Goal: Task Accomplishment & Management: Complete application form

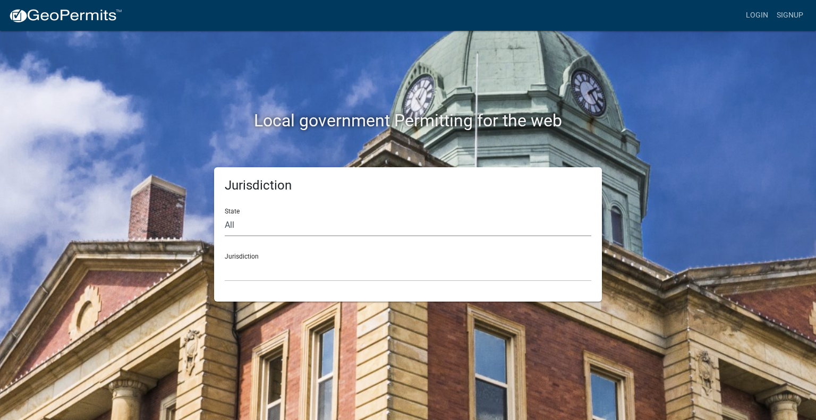
click at [249, 221] on select "All [US_STATE] [US_STATE] [US_STATE] [US_STATE] [US_STATE] [US_STATE] [US_STATE…" at bounding box center [408, 226] width 367 height 22
select select "[US_STATE]"
click at [225, 215] on select "All [US_STATE] [US_STATE] [US_STATE] [US_STATE] [US_STATE] [US_STATE] [US_STATE…" at bounding box center [408, 226] width 367 height 22
click at [250, 273] on select "City of [GEOGRAPHIC_DATA], [US_STATE] City of [GEOGRAPHIC_DATA], [US_STATE] Cit…" at bounding box center [408, 271] width 367 height 22
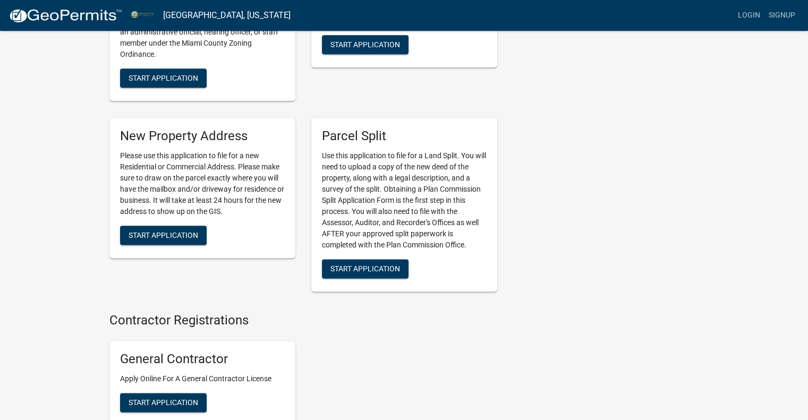
scroll to position [1382, 0]
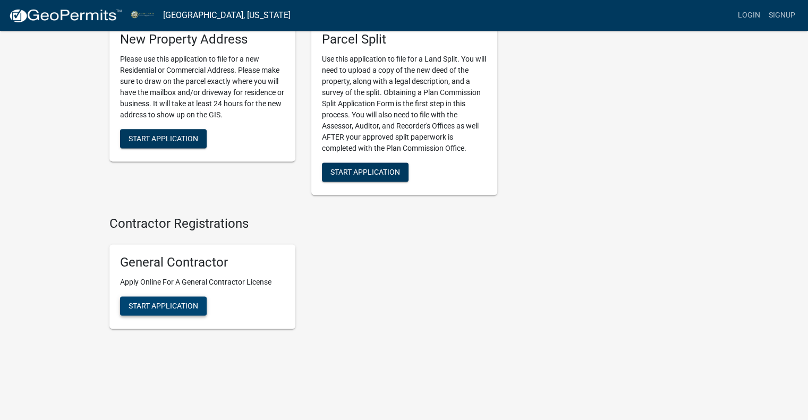
click at [138, 303] on span "Start Application" at bounding box center [164, 305] width 70 height 8
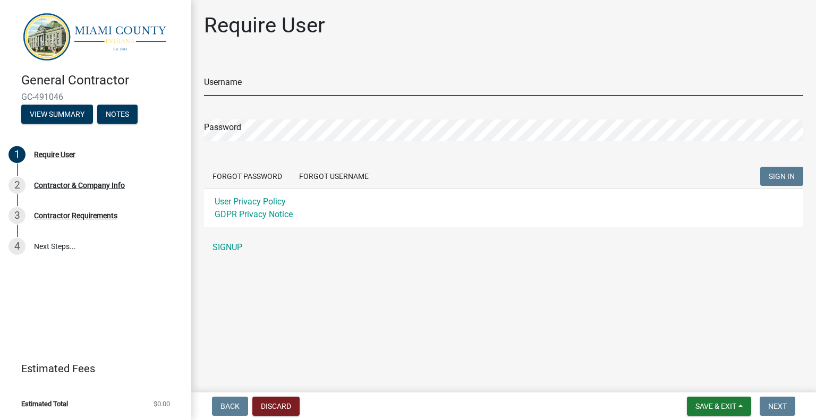
click at [232, 81] on input "Username" at bounding box center [503, 85] width 599 height 22
type input "[PERSON_NAME]"
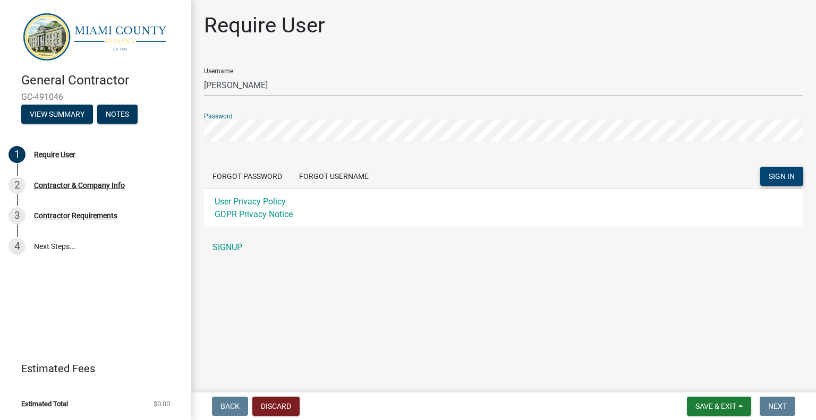
click at [780, 178] on span "SIGN IN" at bounding box center [782, 176] width 26 height 8
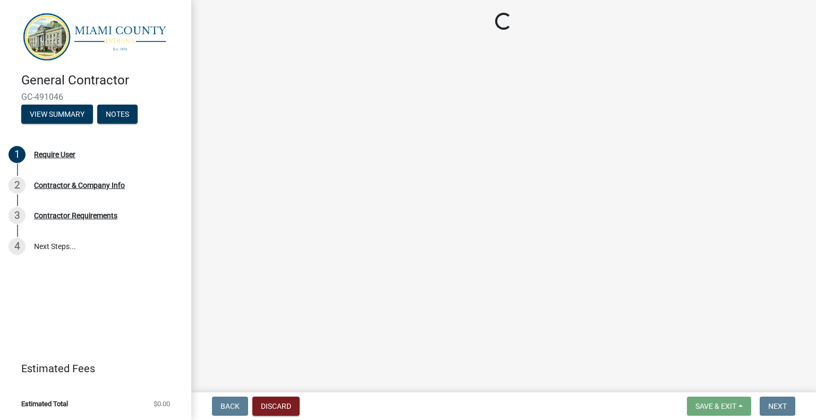
select select "In"
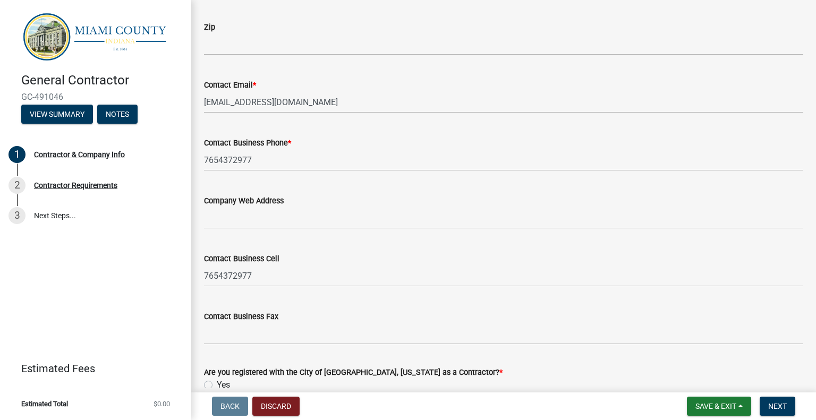
scroll to position [775, 0]
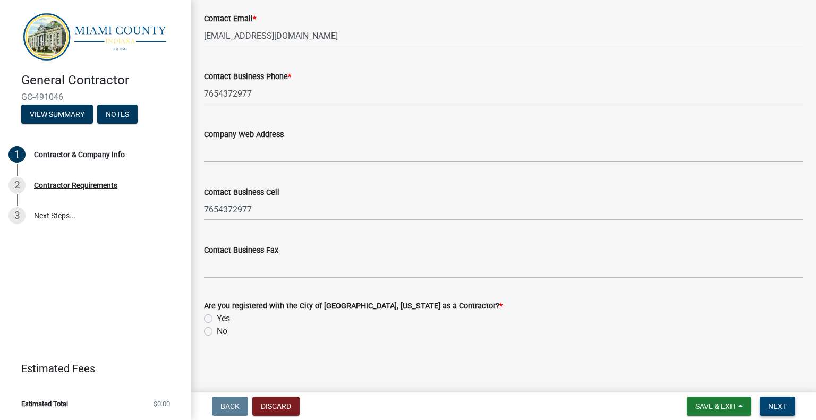
click at [778, 404] on span "Next" at bounding box center [777, 406] width 19 height 8
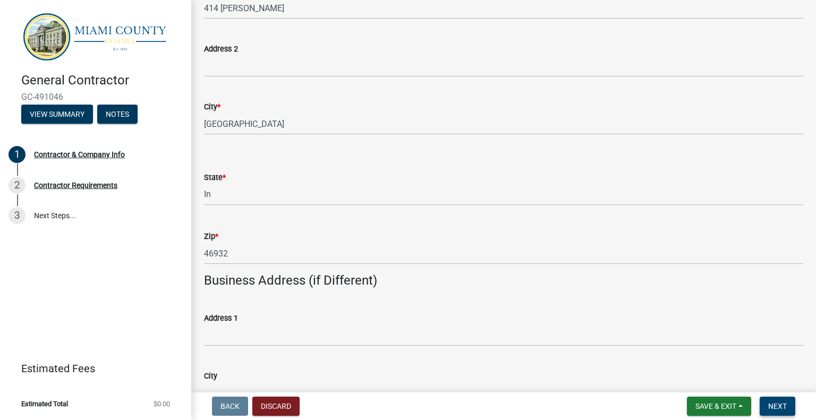
scroll to position [0, 0]
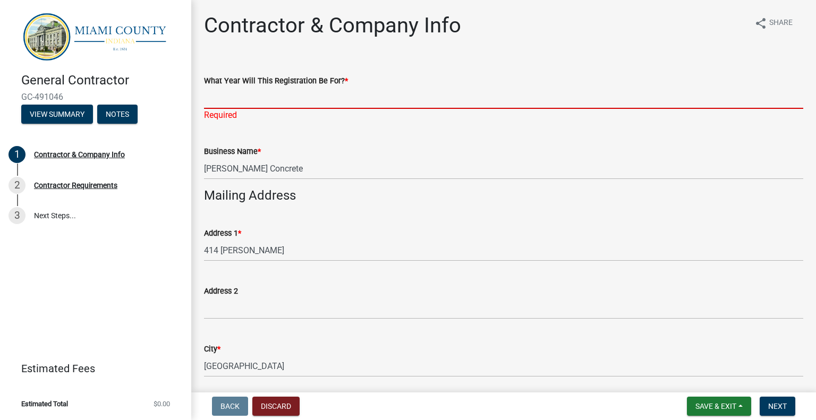
click at [210, 101] on input "What Year Will This Registration Be For? *" at bounding box center [503, 98] width 599 height 22
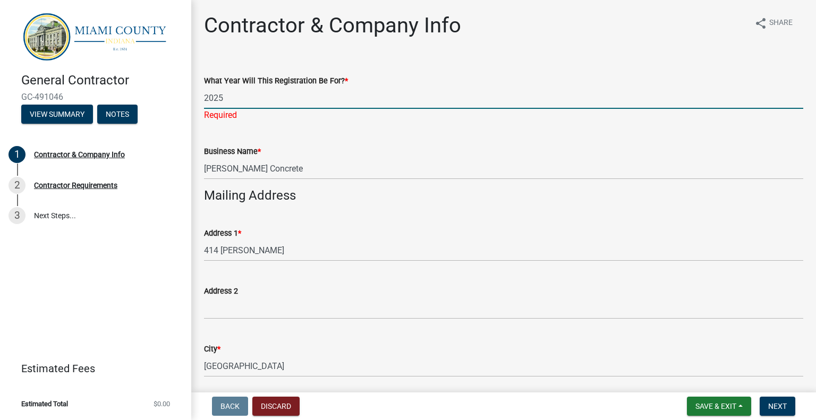
type input "2025"
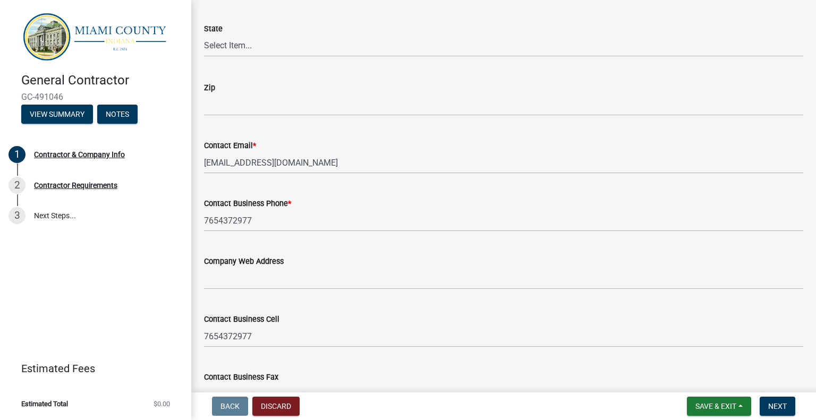
scroll to position [796, 0]
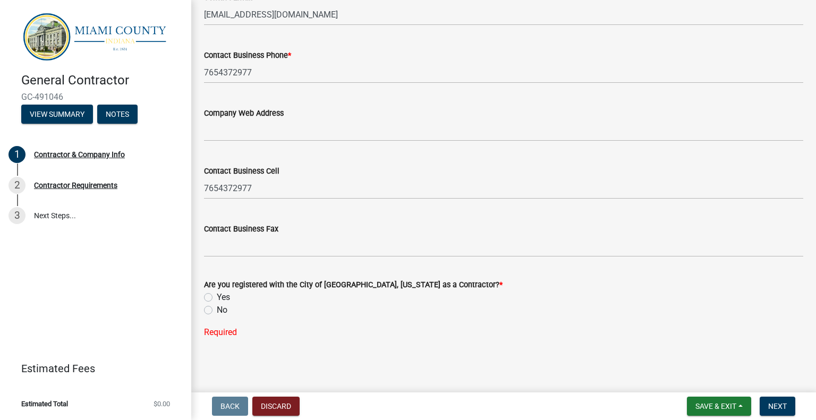
click at [217, 310] on label "No" at bounding box center [222, 310] width 11 height 13
click at [217, 310] on input "No" at bounding box center [220, 307] width 7 height 7
radio input "true"
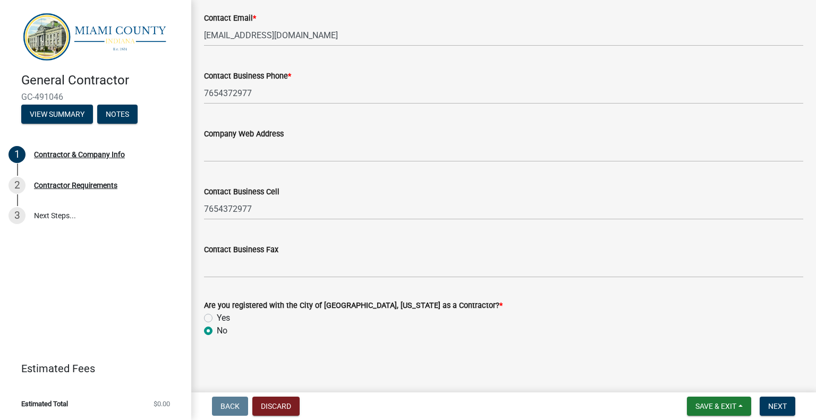
scroll to position [775, 0]
click at [771, 406] on span "Next" at bounding box center [777, 406] width 19 height 8
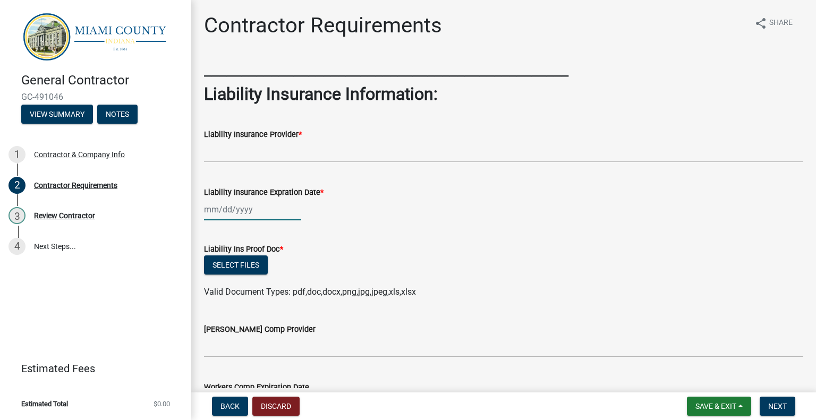
click at [205, 212] on div at bounding box center [252, 210] width 97 height 22
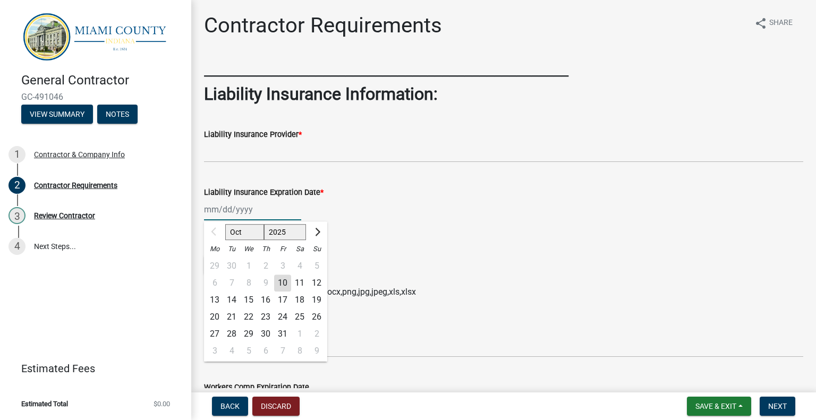
click at [207, 208] on input "Liability Insurance Expration Date *" at bounding box center [252, 210] width 97 height 22
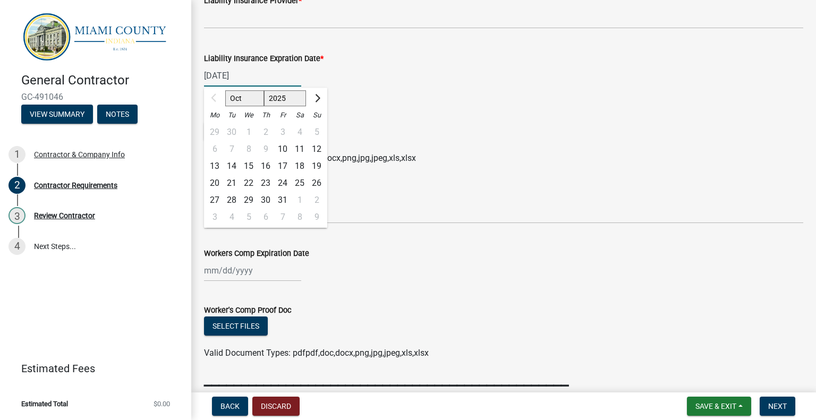
scroll to position [141, 0]
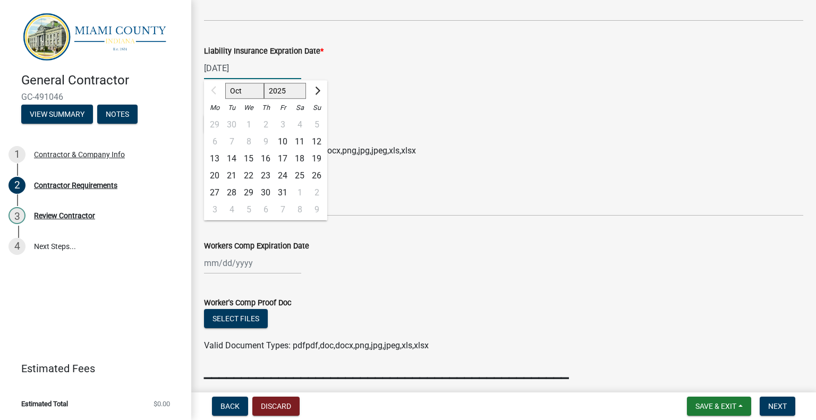
type input "[DATE]"
click at [487, 115] on div "Select files" at bounding box center [503, 125] width 599 height 22
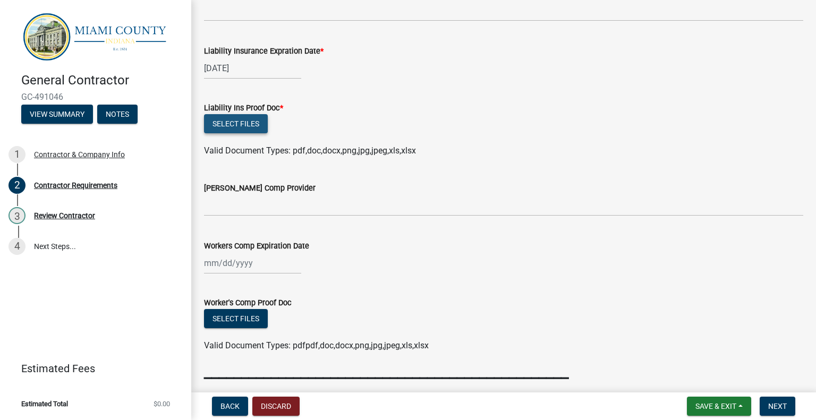
click at [223, 124] on button "Select files" at bounding box center [236, 123] width 64 height 19
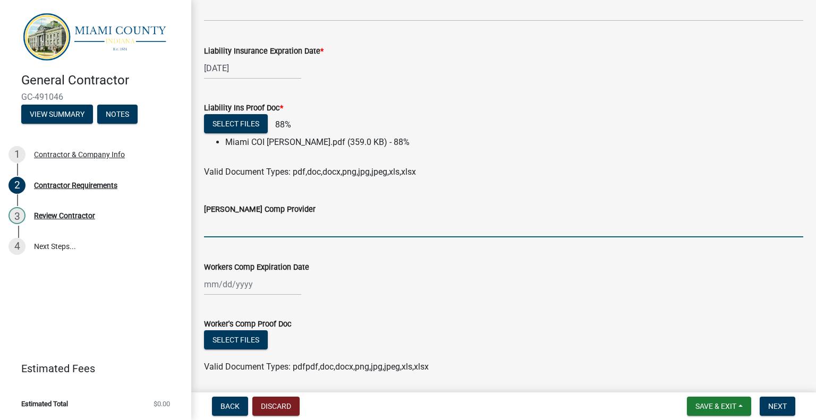
click at [262, 229] on input "[PERSON_NAME] Comp Provider" at bounding box center [503, 227] width 599 height 22
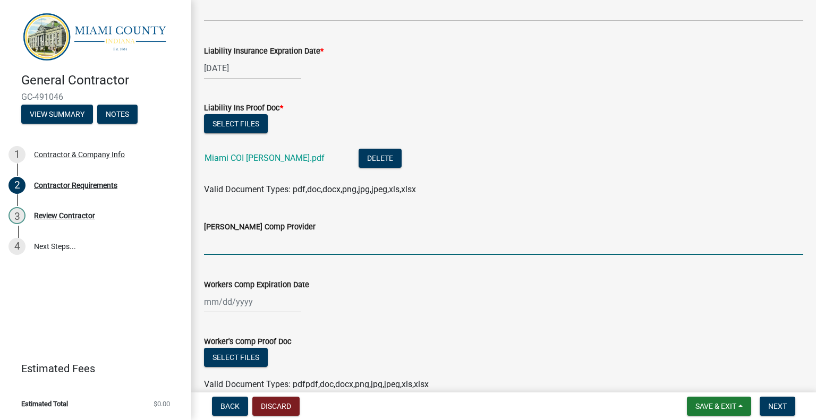
click at [209, 248] on input "[PERSON_NAME] Comp Provider" at bounding box center [503, 244] width 599 height 22
type input "Auto-Owners"
click at [210, 300] on div at bounding box center [252, 302] width 97 height 22
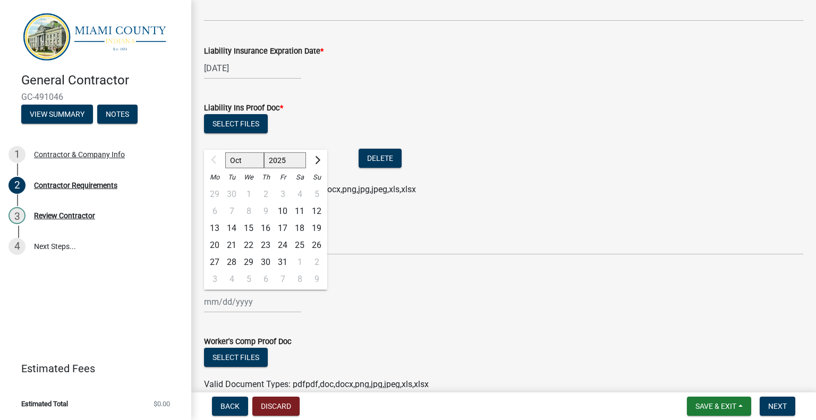
click at [233, 245] on div "21" at bounding box center [231, 245] width 17 height 17
type input "[DATE]"
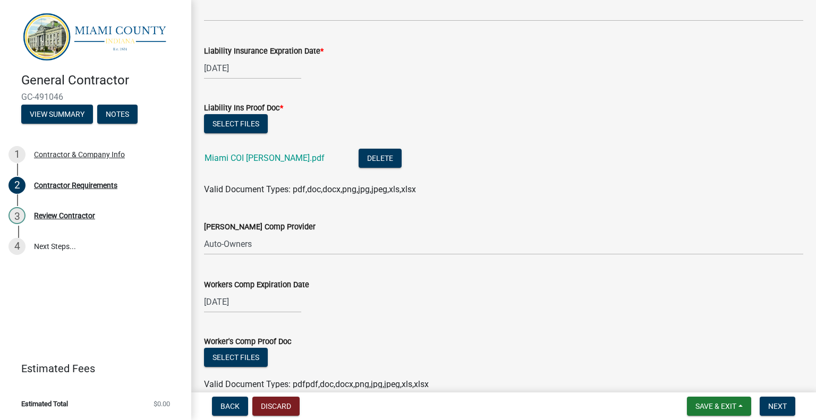
scroll to position [283, 0]
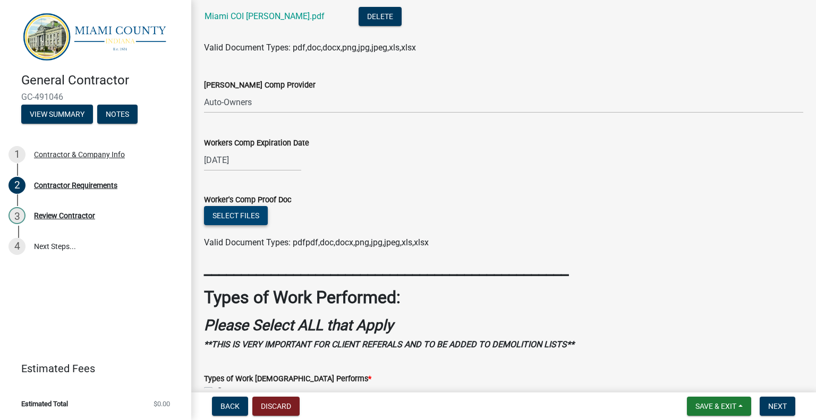
click at [226, 218] on button "Select files" at bounding box center [236, 215] width 64 height 19
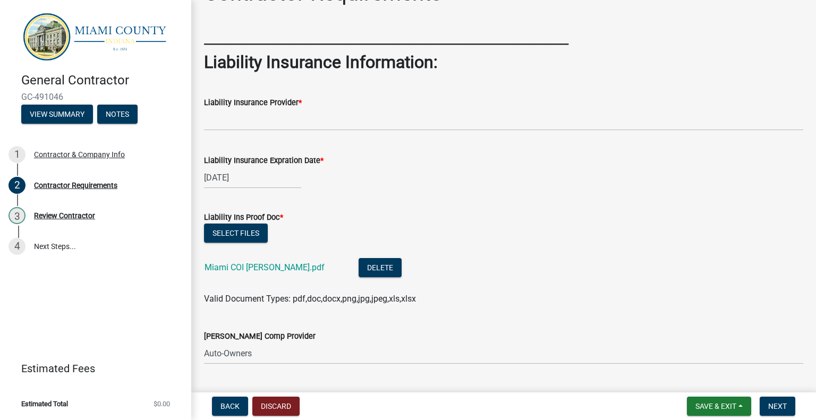
scroll to position [0, 0]
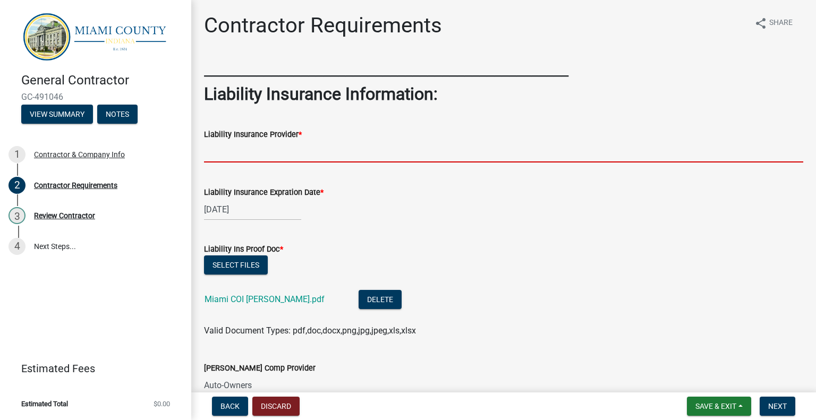
click at [268, 159] on input "Liability Insurance Provider *" at bounding box center [503, 152] width 599 height 22
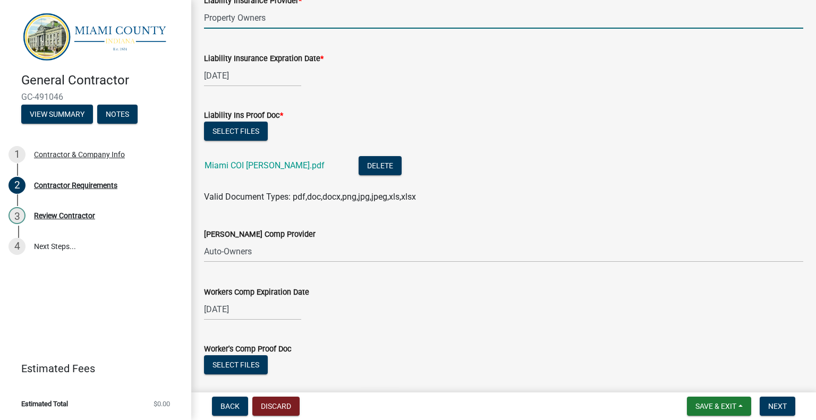
scroll to position [141, 0]
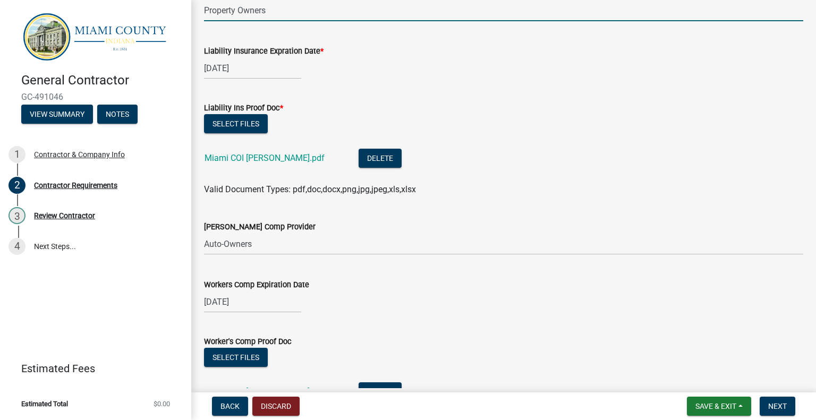
type input "Property Owners"
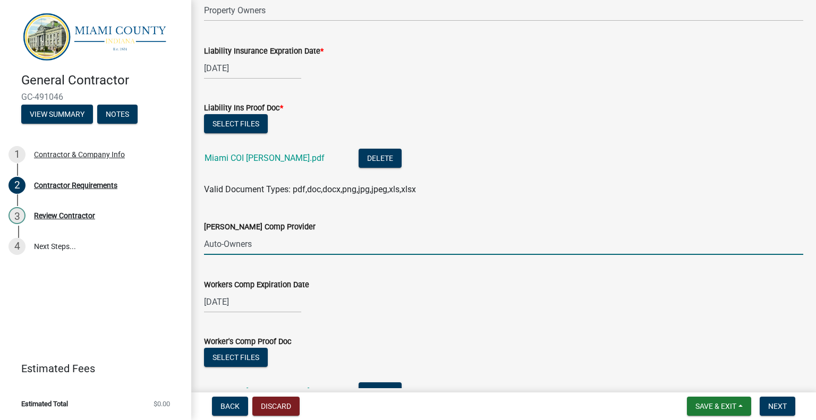
drag, startPoint x: 256, startPoint y: 245, endPoint x: 0, endPoint y: 278, distance: 257.6
click at [0, 278] on div "General Contractor GC-491046 View Summary Notes 1 Contractor & Company Info 2 C…" at bounding box center [408, 210] width 816 height 420
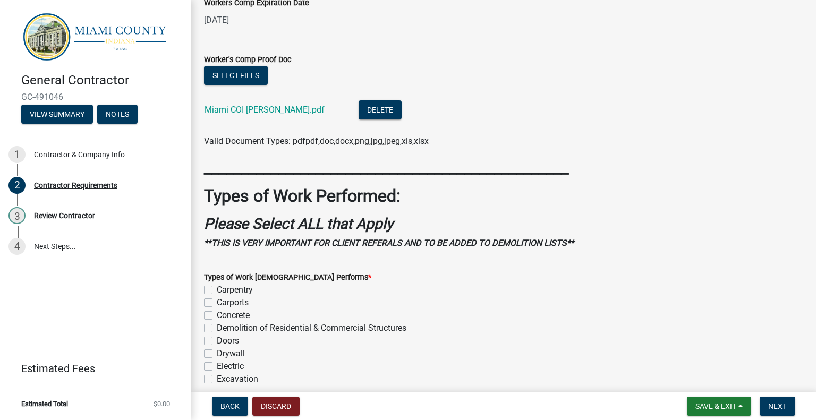
scroll to position [425, 0]
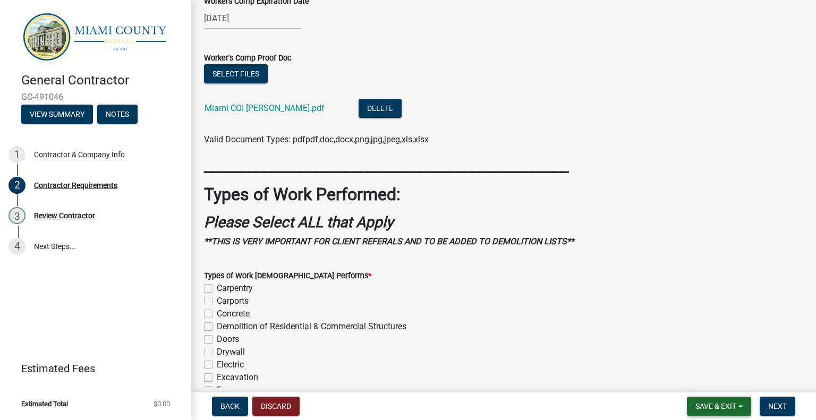
type input "Property Owners"
click at [725, 406] on span "Save & Exit" at bounding box center [715, 406] width 41 height 8
click at [711, 380] on button "Save & Exit" at bounding box center [708, 378] width 85 height 25
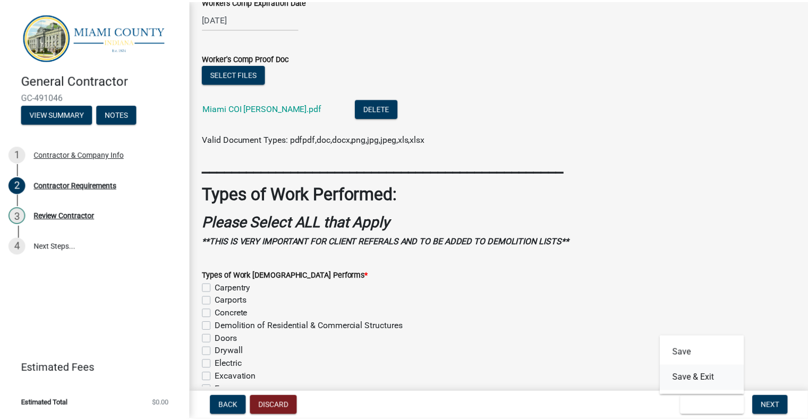
scroll to position [0, 0]
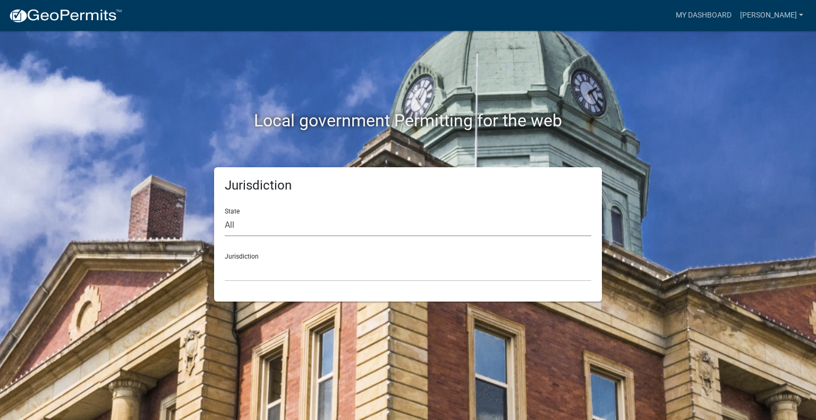
click at [270, 230] on select "All [US_STATE] [US_STATE] [US_STATE] [US_STATE] [US_STATE] [US_STATE] [US_STATE…" at bounding box center [408, 226] width 367 height 22
select select "[US_STATE]"
click at [225, 215] on select "All [US_STATE] [US_STATE] [US_STATE] [US_STATE] [US_STATE] [US_STATE] [US_STATE…" at bounding box center [408, 226] width 367 height 22
click at [254, 267] on select "City of [GEOGRAPHIC_DATA], [US_STATE] City of [GEOGRAPHIC_DATA], [US_STATE] Cit…" at bounding box center [408, 271] width 367 height 22
